Goal: Task Accomplishment & Management: Manage account settings

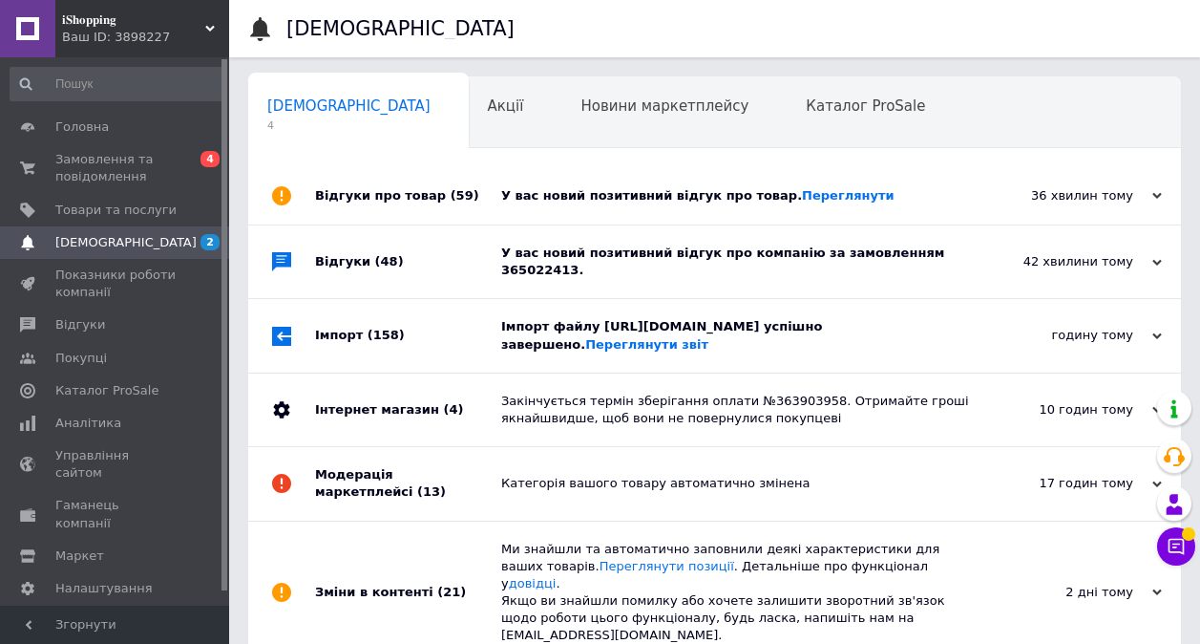
scroll to position [0, 10]
click at [998, 371] on div "годину тому [DATE]" at bounding box center [1076, 335] width 210 height 73
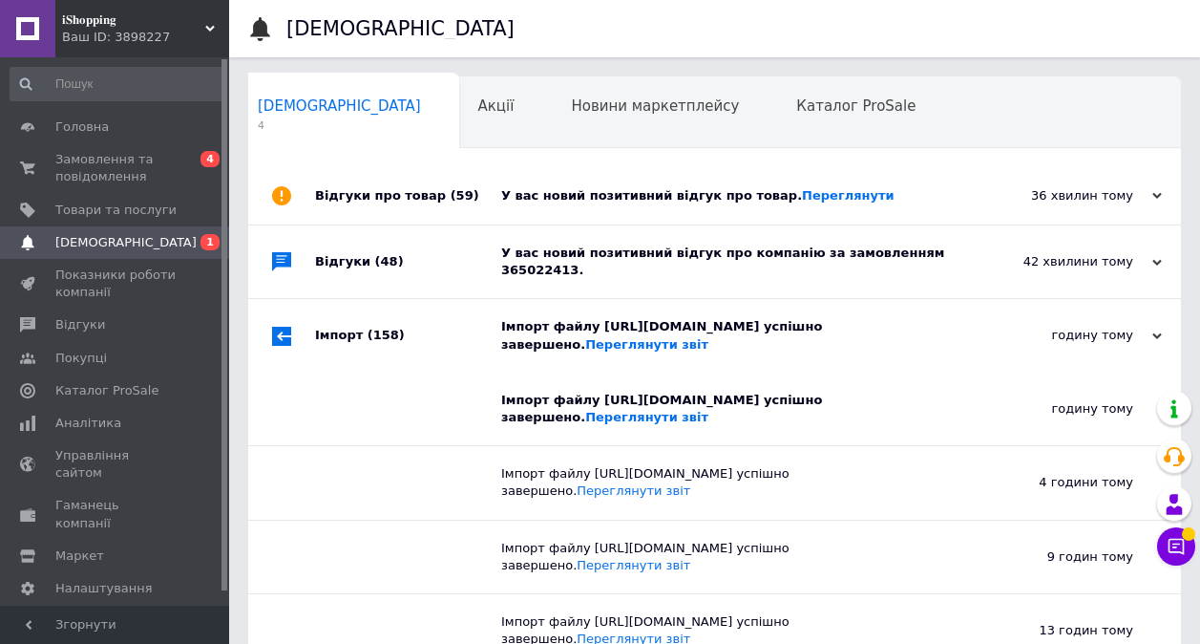
click at [992, 271] on div "42 хвилини тому [DATE]" at bounding box center [1076, 261] width 210 height 73
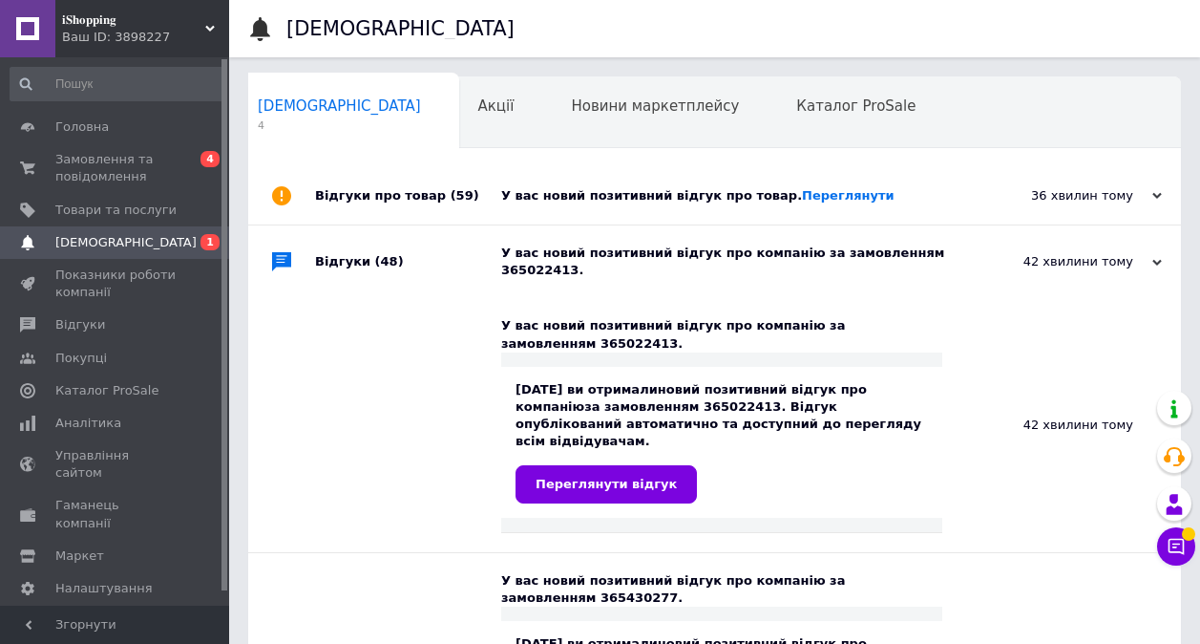
click at [944, 175] on div "У вас новий позитивний відгук про товар. [GEOGRAPHIC_DATA]" at bounding box center [736, 195] width 470 height 57
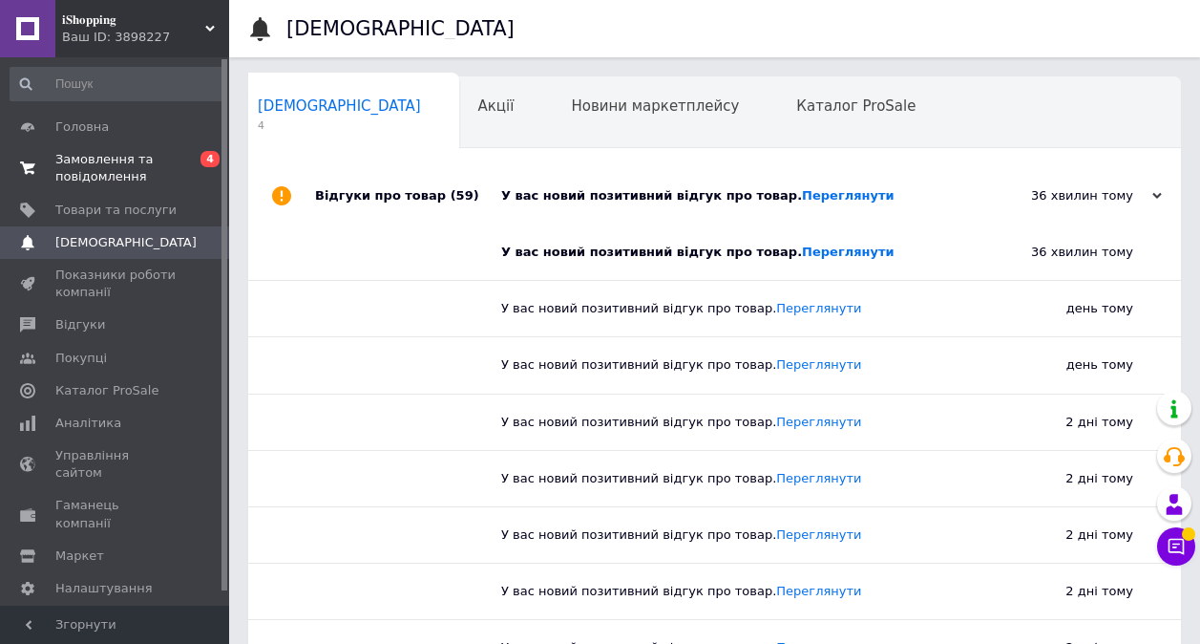
click at [68, 179] on span "Замовлення та повідомлення" at bounding box center [115, 168] width 121 height 34
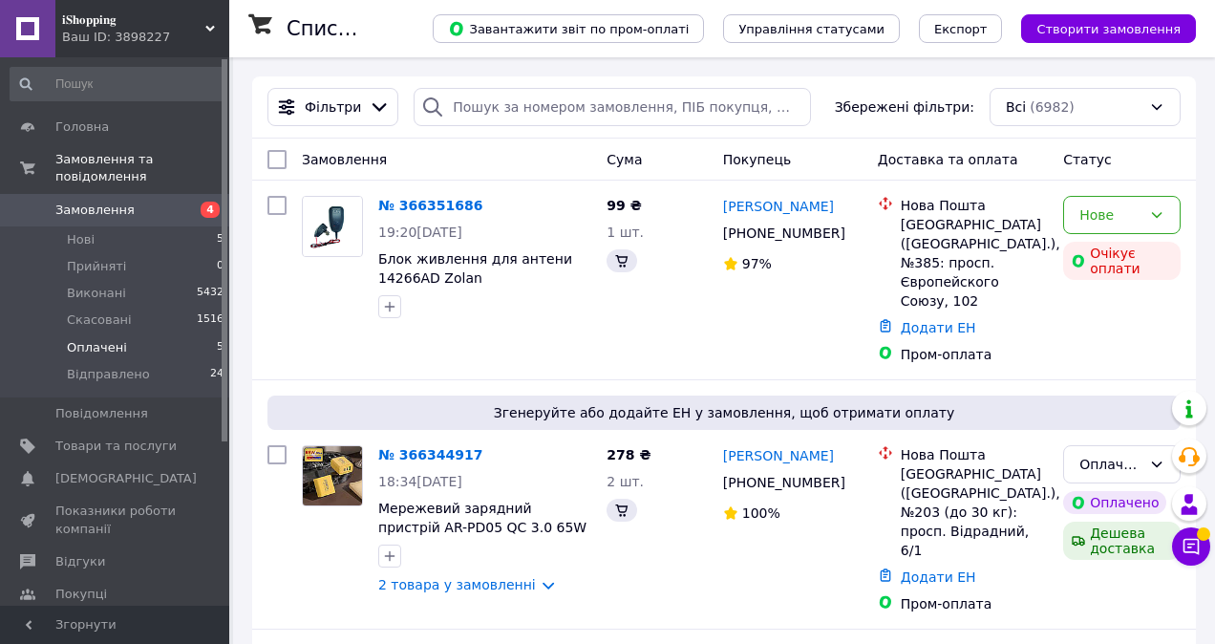
click at [95, 339] on span "Оплачені" at bounding box center [97, 347] width 60 height 17
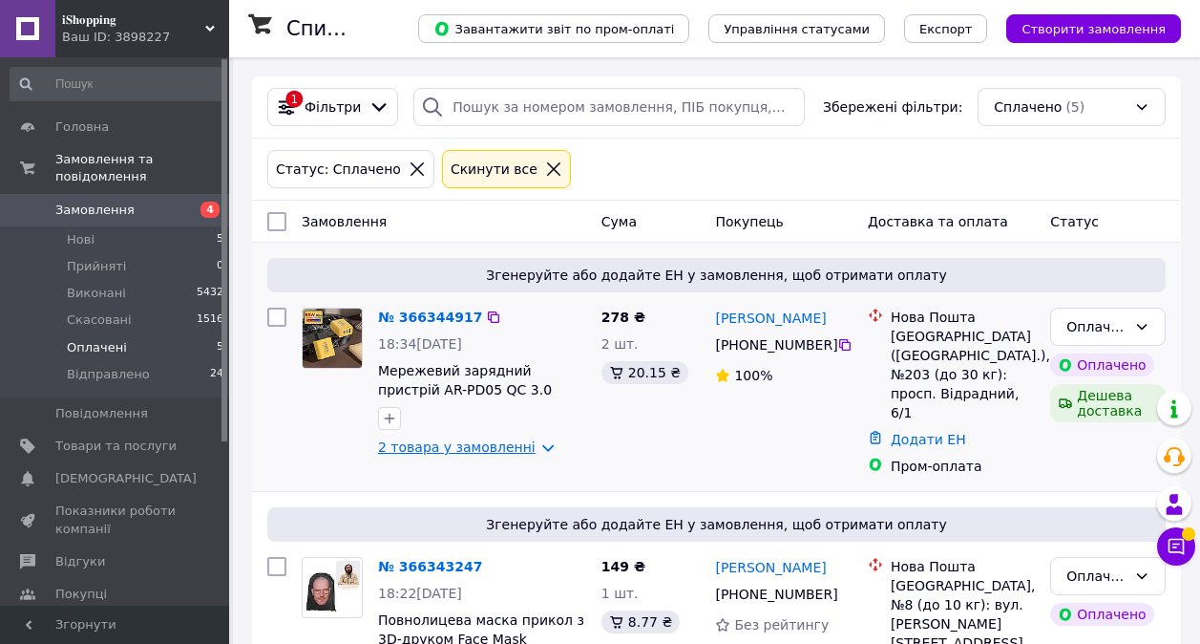
click at [507, 445] on link "2 товара у замовленні" at bounding box center [457, 446] width 158 height 15
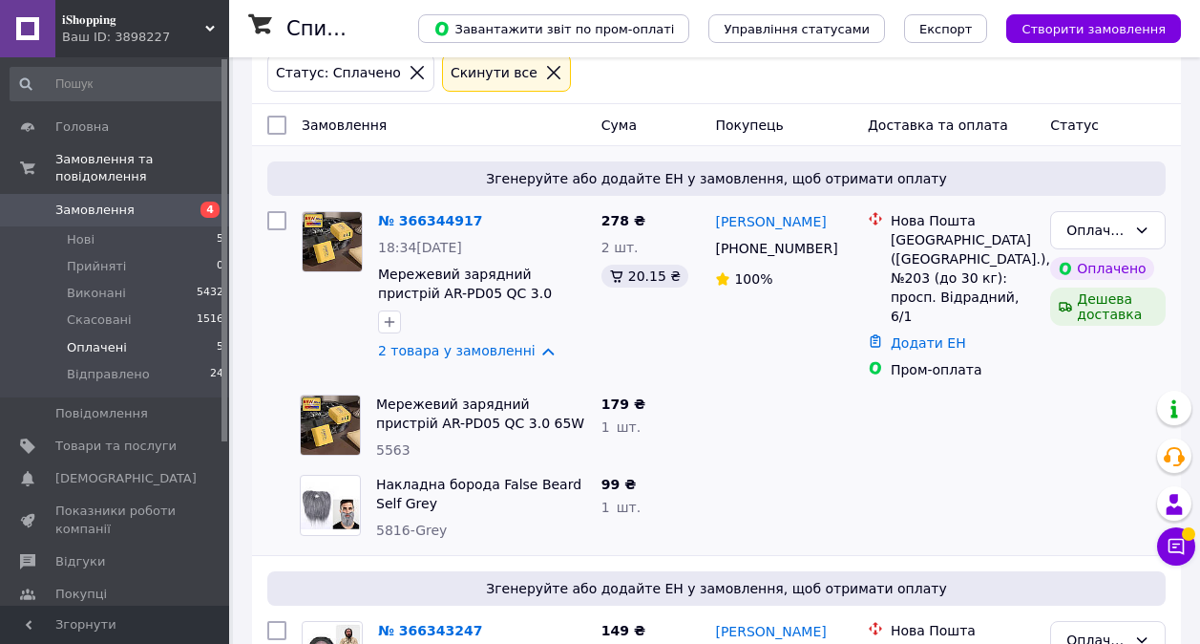
scroll to position [191, 0]
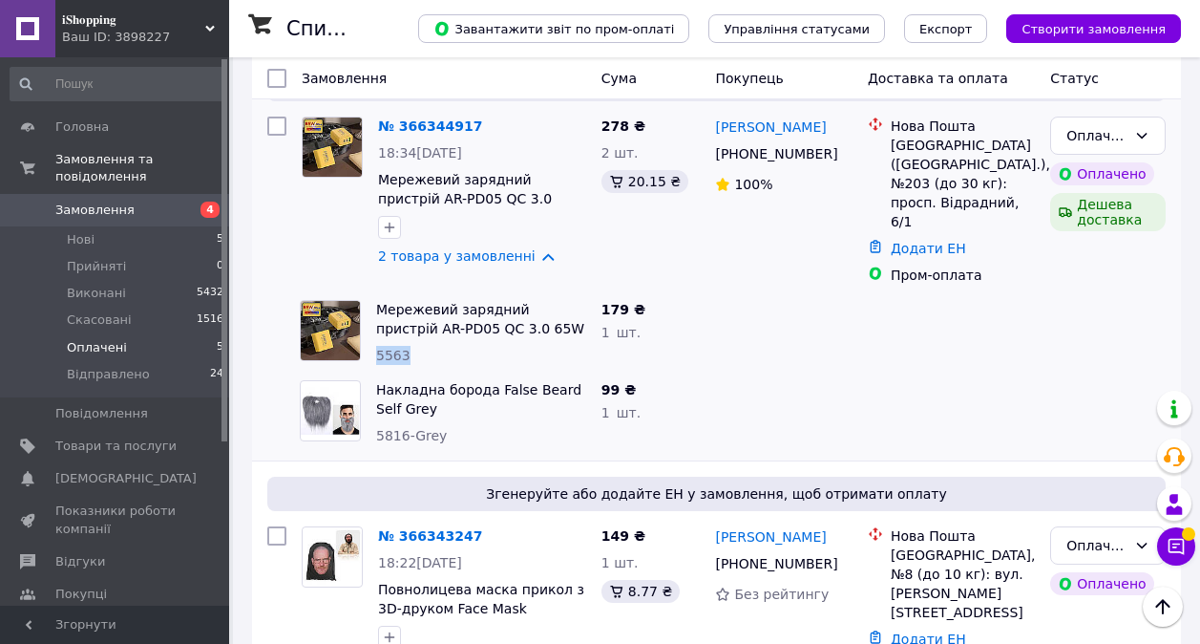
drag, startPoint x: 372, startPoint y: 340, endPoint x: 409, endPoint y: 335, distance: 36.6
click at [409, 335] on div "Мережевий зарядний пристрій AR-PD05 QC 3.0 65W PD 1xUSB + 2хType-C 5563" at bounding box center [481, 332] width 225 height 80
drag, startPoint x: 409, startPoint y: 335, endPoint x: 390, endPoint y: 340, distance: 19.7
copy span "5563"
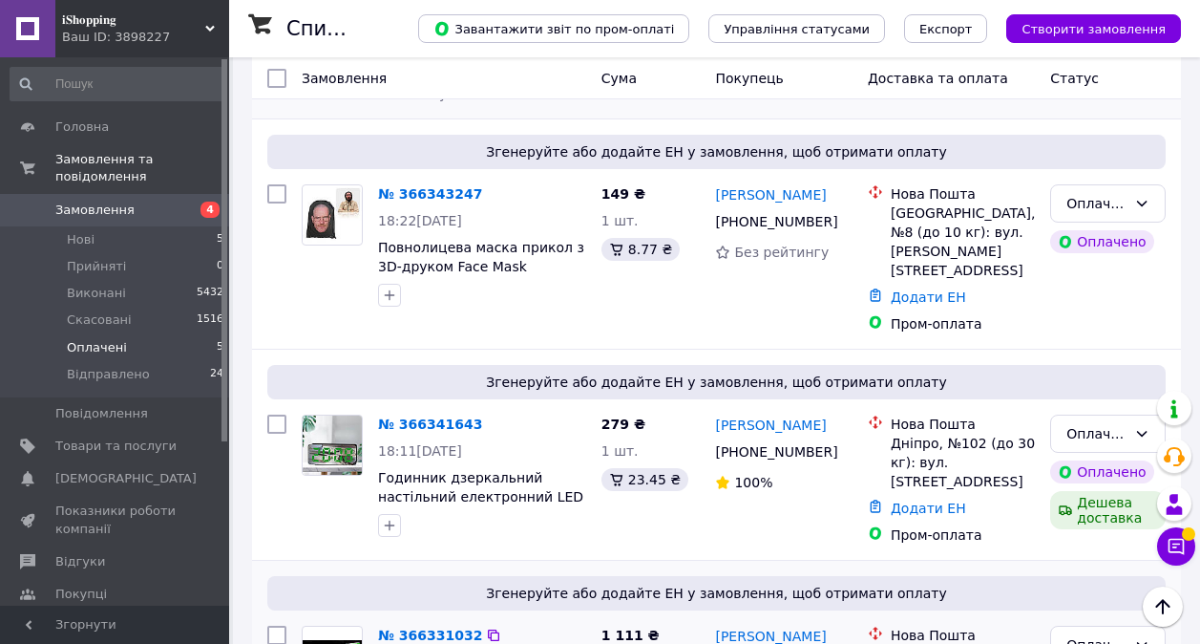
scroll to position [668, 0]
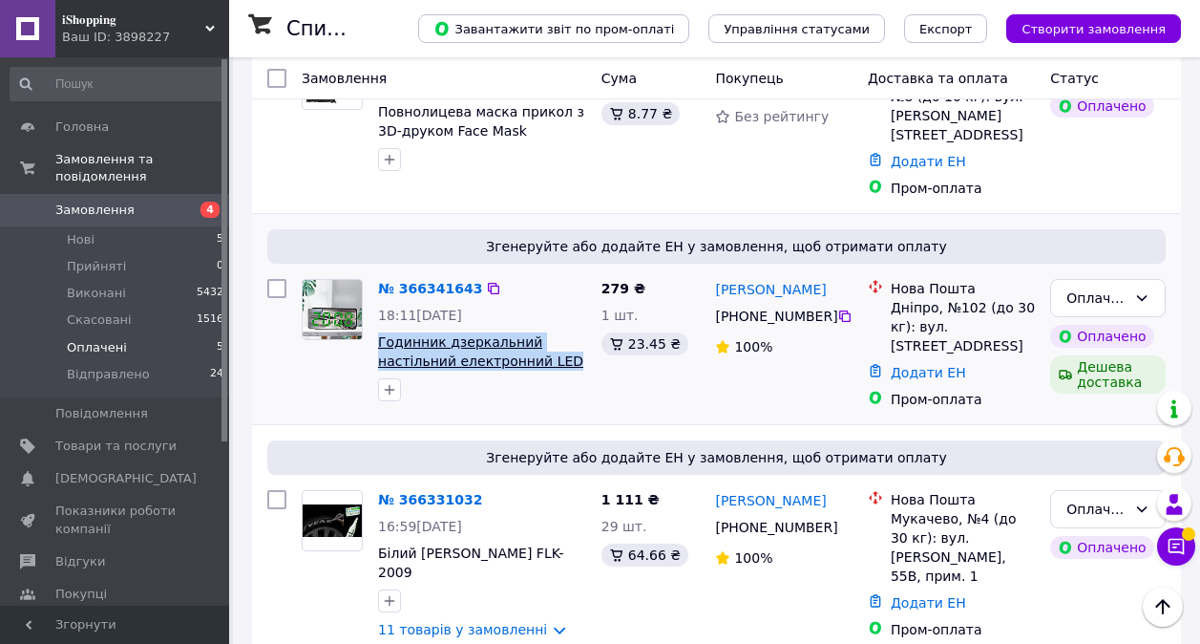
drag, startPoint x: 374, startPoint y: 305, endPoint x: 551, endPoint y: 324, distance: 177.7
click at [551, 324] on div "№ 366341643 18:11[DATE] Годинник дзеркальний настільний електронний LED 3821L B…" at bounding box center [481, 339] width 223 height 137
drag, startPoint x: 551, startPoint y: 324, endPoint x: 534, endPoint y: 324, distance: 17.2
copy span "Годинник дзеркальний настільний електронний LED"
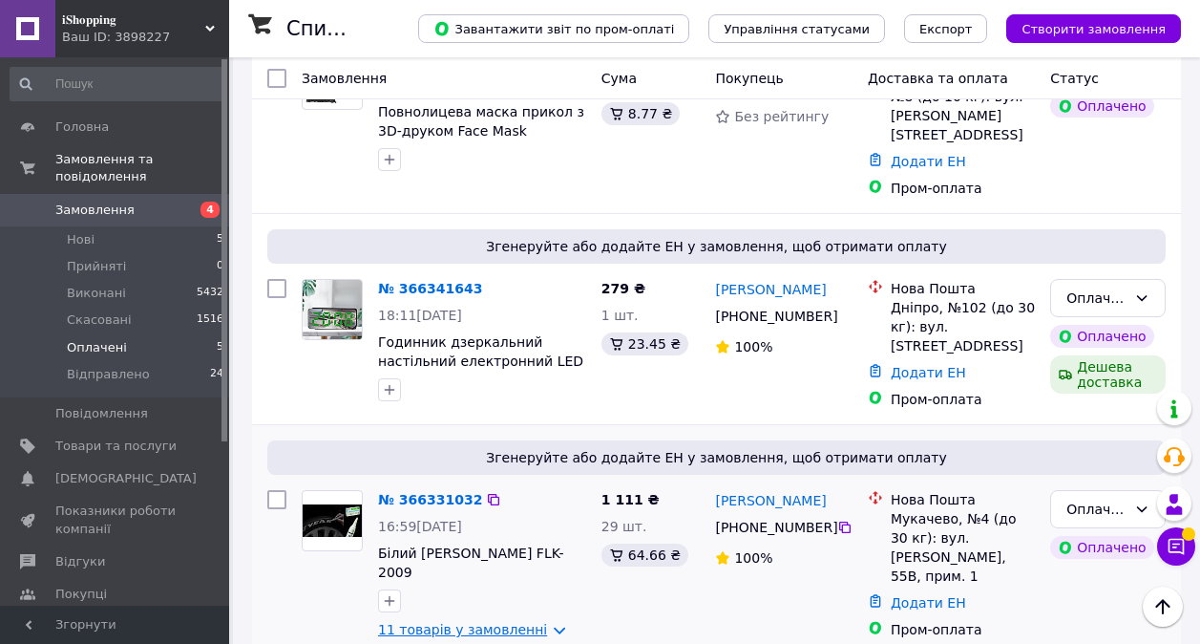
click at [493, 622] on link "11 товарів у замовленні" at bounding box center [462, 629] width 169 height 15
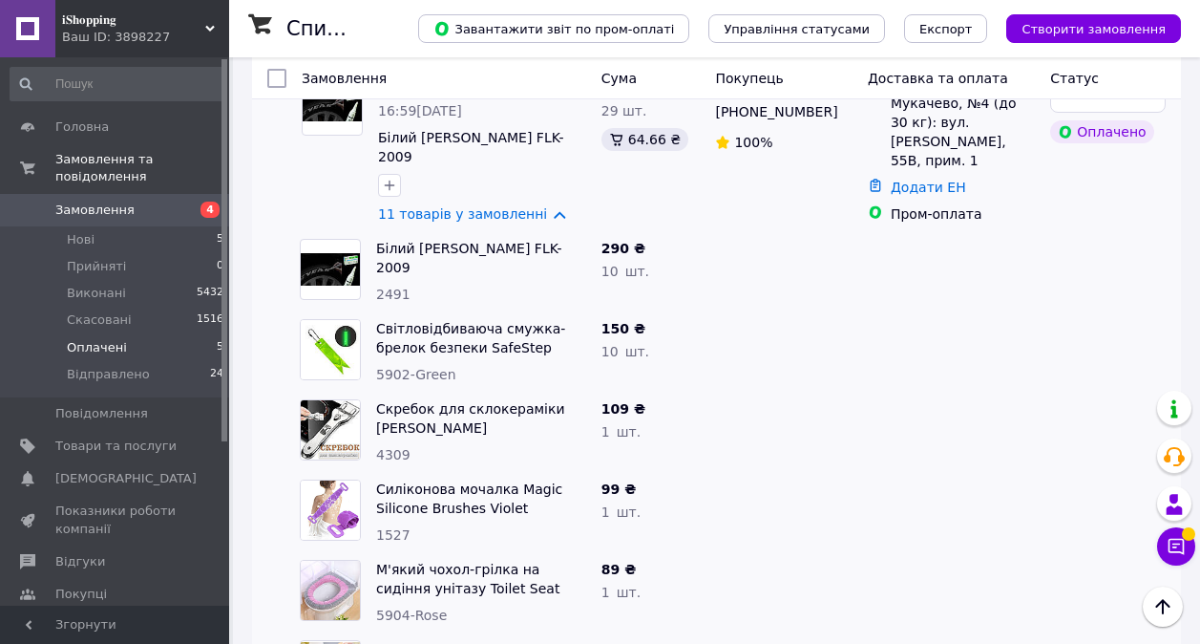
scroll to position [1146, 0]
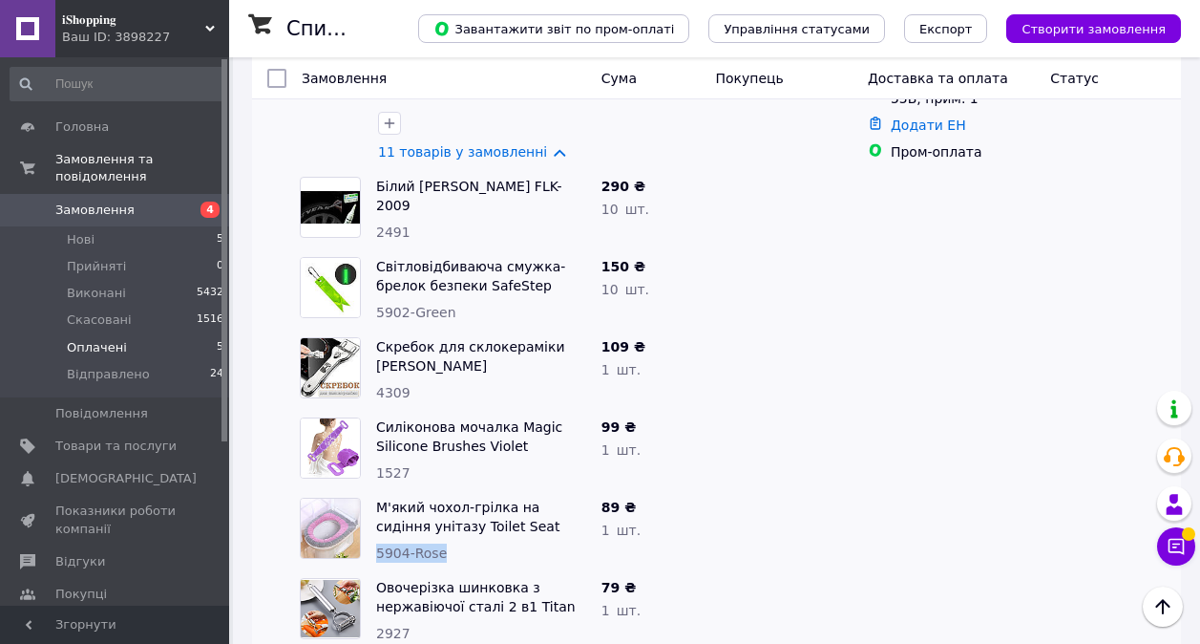
drag, startPoint x: 378, startPoint y: 485, endPoint x: 451, endPoint y: 485, distance: 72.6
click at [451, 543] on div "5904-Rose" at bounding box center [481, 552] width 210 height 19
drag, startPoint x: 451, startPoint y: 485, endPoint x: 426, endPoint y: 488, distance: 25.0
copy span "5904-Rose"
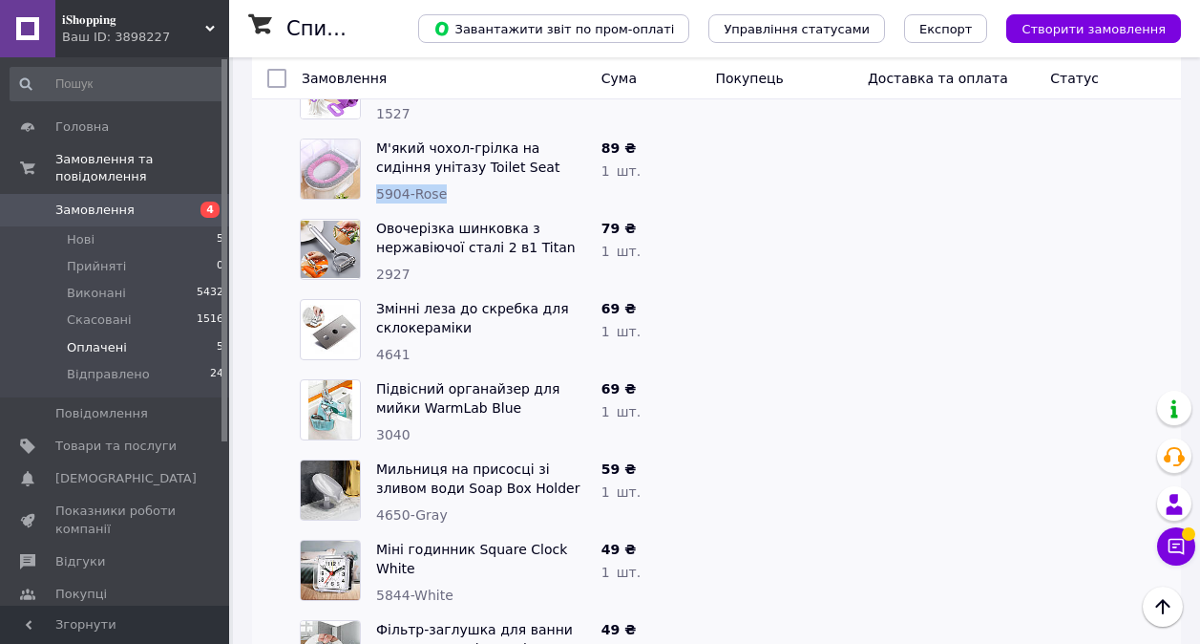
scroll to position [1528, 0]
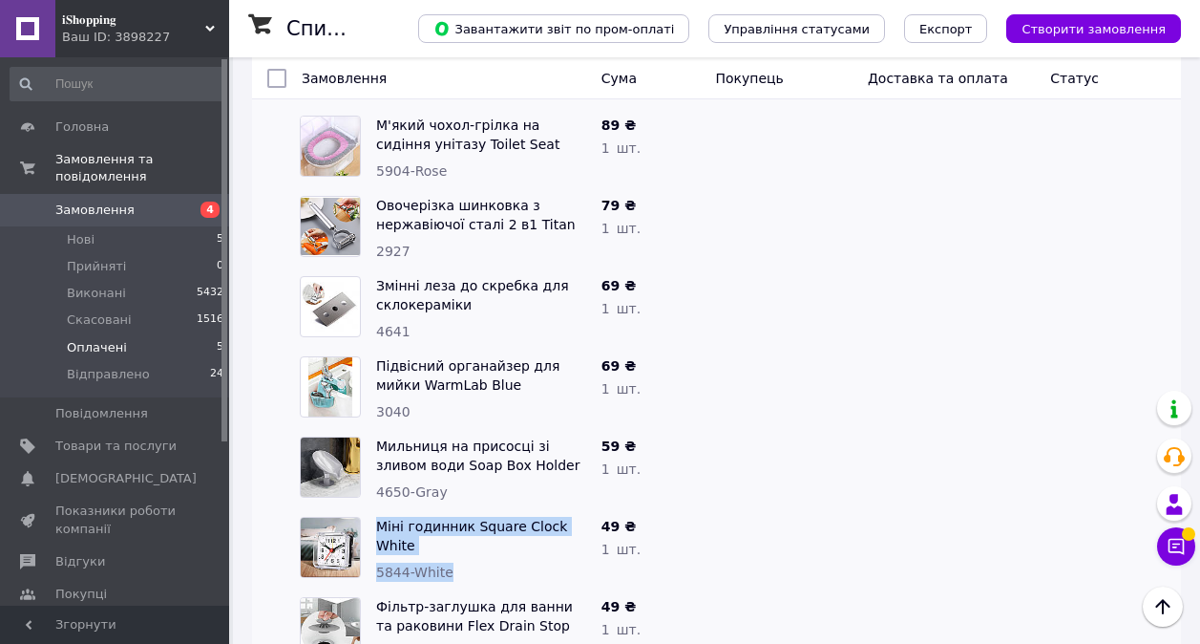
drag, startPoint x: 370, startPoint y: 488, endPoint x: 465, endPoint y: 489, distance: 94.5
click at [465, 509] on div "Міні годинник Square Clock White 5844-White" at bounding box center [443, 549] width 302 height 80
click at [468, 562] on div "5844-White" at bounding box center [481, 571] width 210 height 19
click at [378, 564] on span "5844-White" at bounding box center [414, 571] width 77 height 15
drag, startPoint x: 376, startPoint y: 486, endPoint x: 442, endPoint y: 489, distance: 65.9
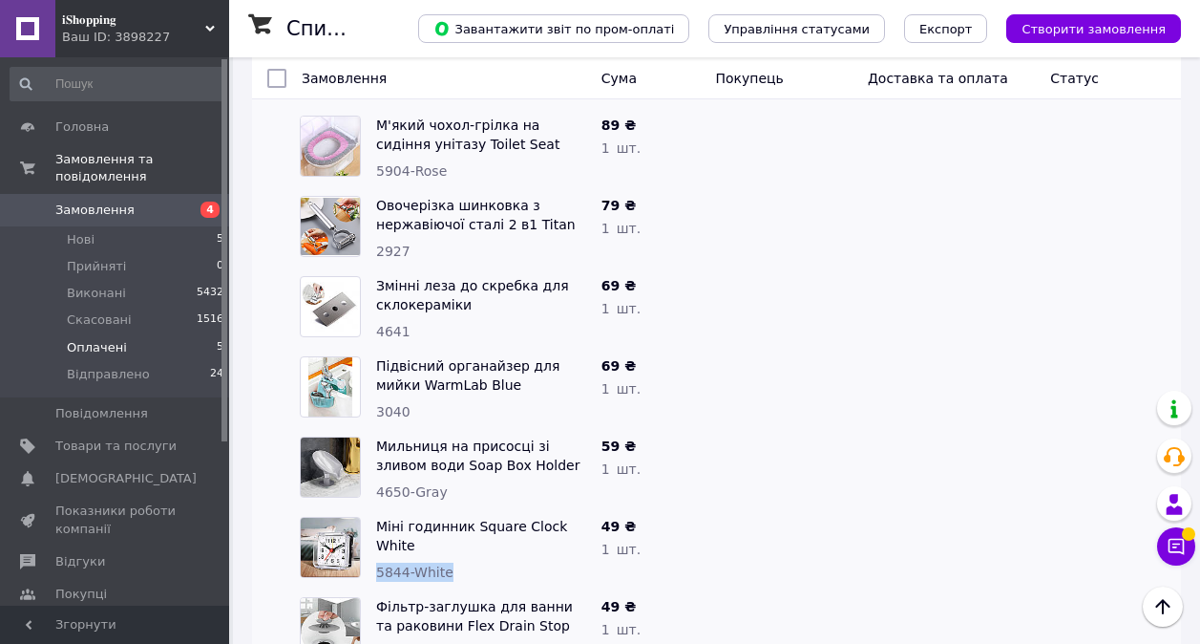
click at [442, 564] on span "5844-White" at bounding box center [414, 571] width 77 height 15
drag, startPoint x: 442, startPoint y: 489, endPoint x: 423, endPoint y: 485, distance: 19.5
copy span "5844-White"
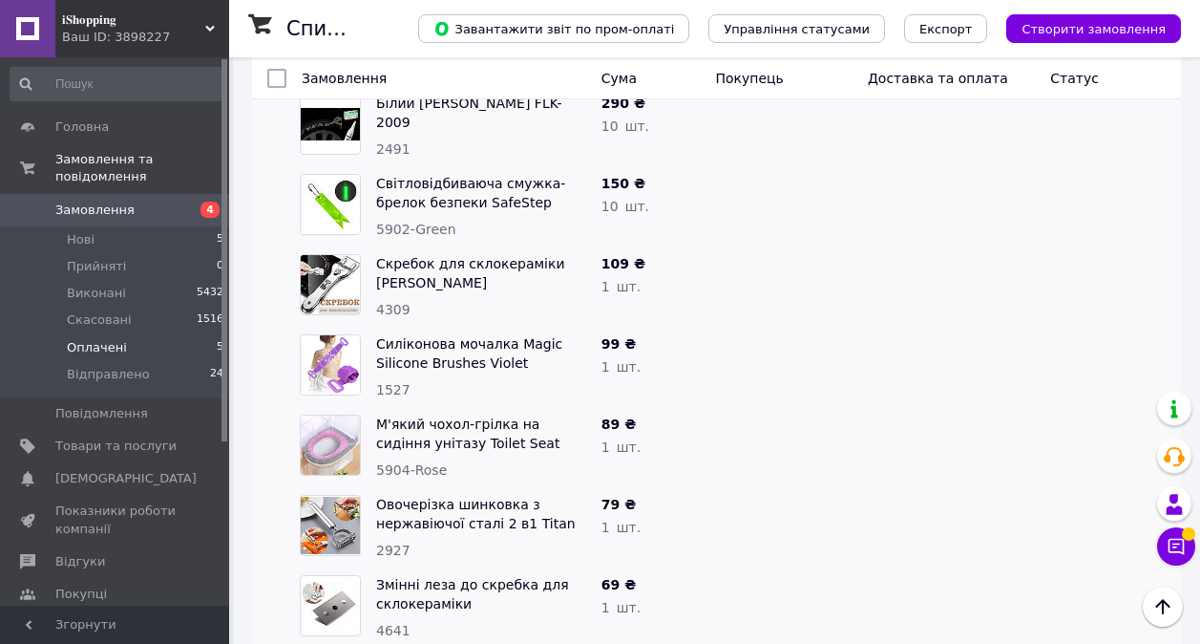
scroll to position [1435, 0]
